Goal: Navigation & Orientation: Find specific page/section

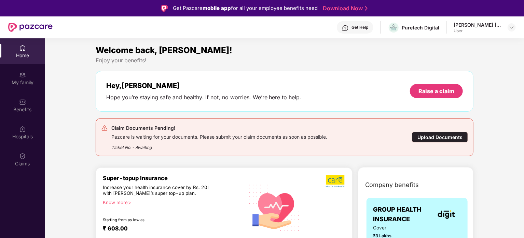
click at [483, 23] on div "[PERSON_NAME] [PERSON_NAME]" at bounding box center [478, 25] width 48 height 6
click at [365, 31] on div "Get Help" at bounding box center [355, 27] width 37 height 12
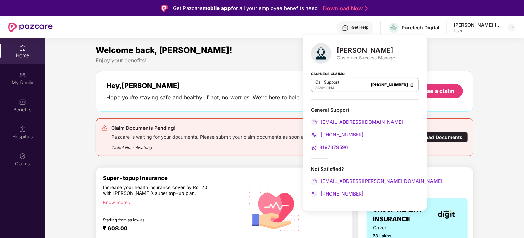
click at [413, 84] on img at bounding box center [411, 85] width 5 height 6
